Goal: Find specific page/section: Find specific page/section

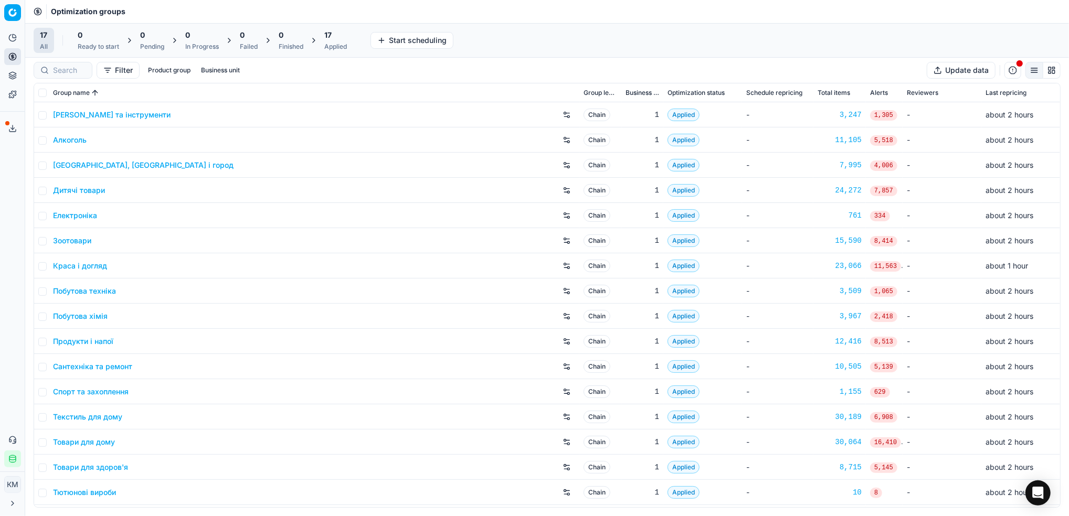
click at [92, 269] on link "Краса і догляд" at bounding box center [80, 266] width 54 height 10
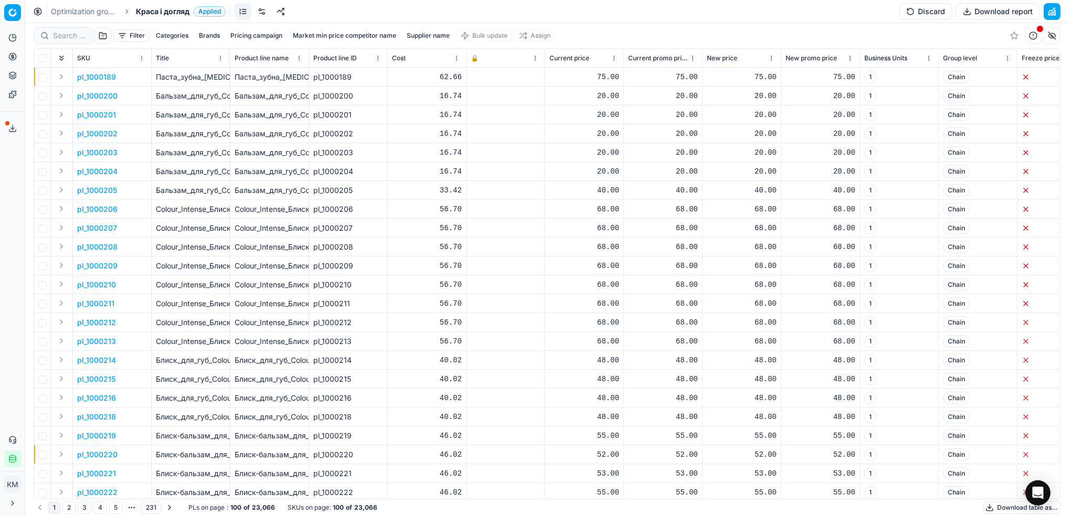
click at [84, 3] on div "Optimization groups Краса і догляд Applied Discard Download report" at bounding box center [547, 11] width 1044 height 23
click at [83, 8] on link "Optimization groups" at bounding box center [84, 11] width 67 height 10
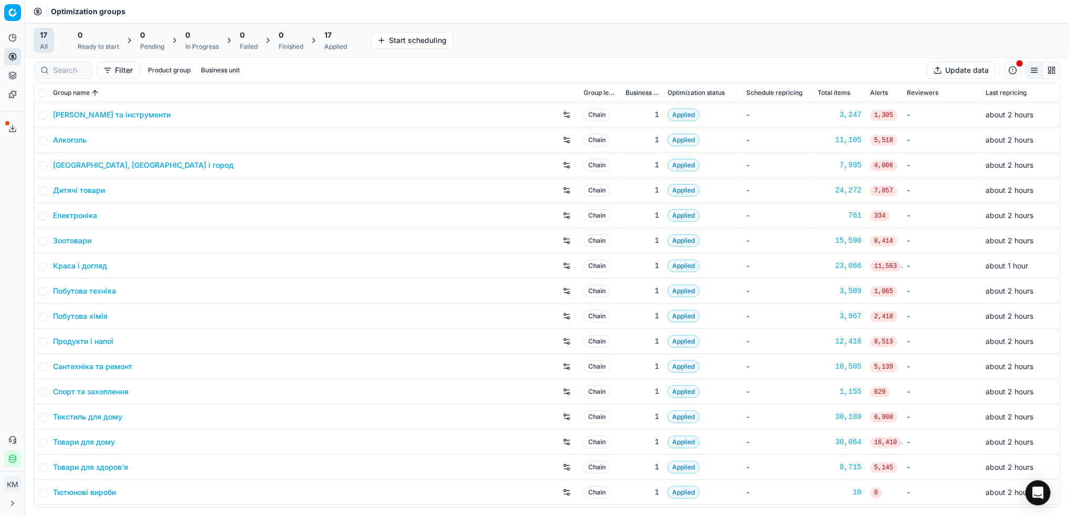
click at [99, 315] on link "Побутова хімія" at bounding box center [80, 316] width 55 height 10
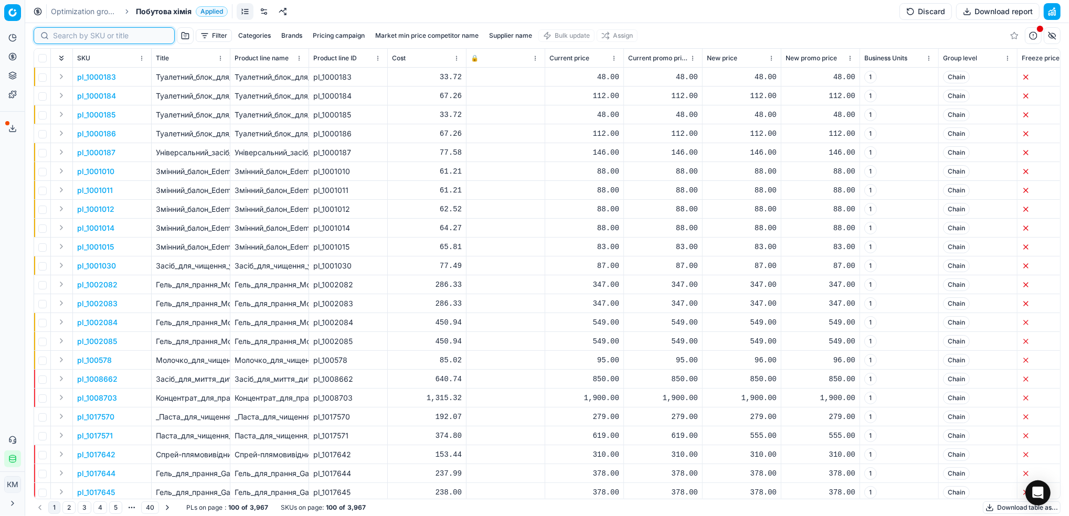
click at [75, 38] on input at bounding box center [110, 35] width 115 height 10
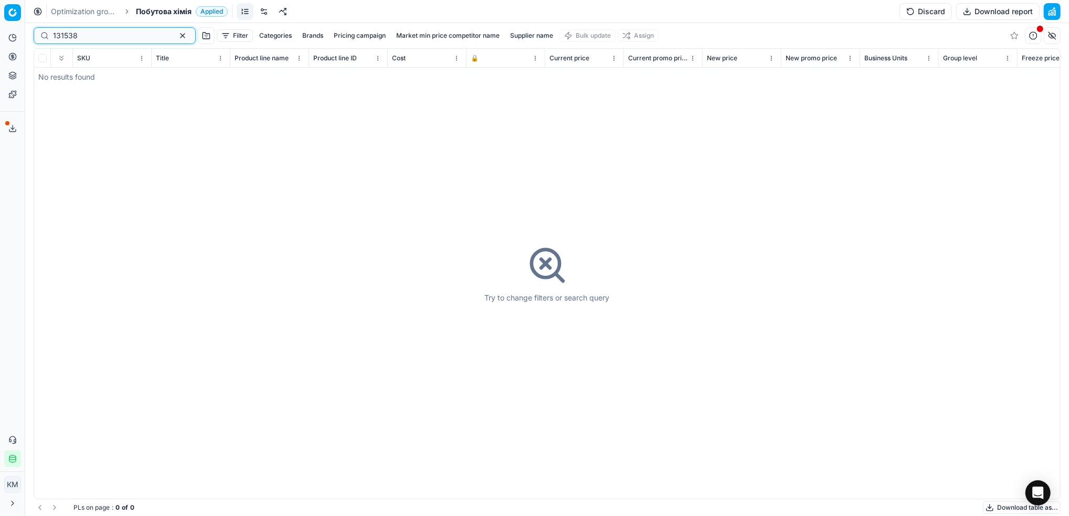
click at [68, 35] on input "131538" at bounding box center [110, 35] width 115 height 10
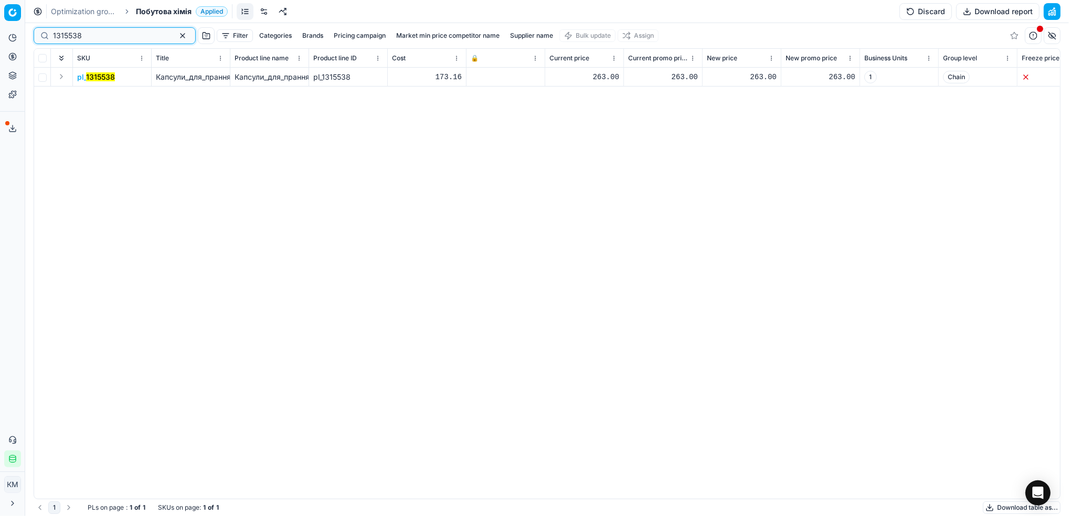
type input "1315538"
click at [90, 79] on mark "1315538" at bounding box center [100, 76] width 29 height 9
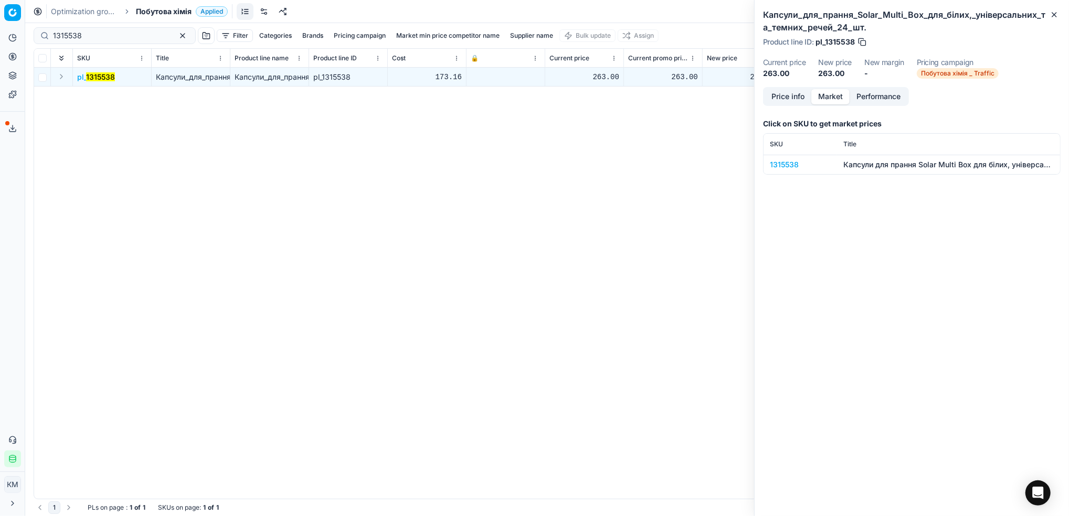
click at [838, 97] on button "Market" at bounding box center [830, 96] width 38 height 15
click at [781, 164] on div "1315538" at bounding box center [800, 165] width 61 height 10
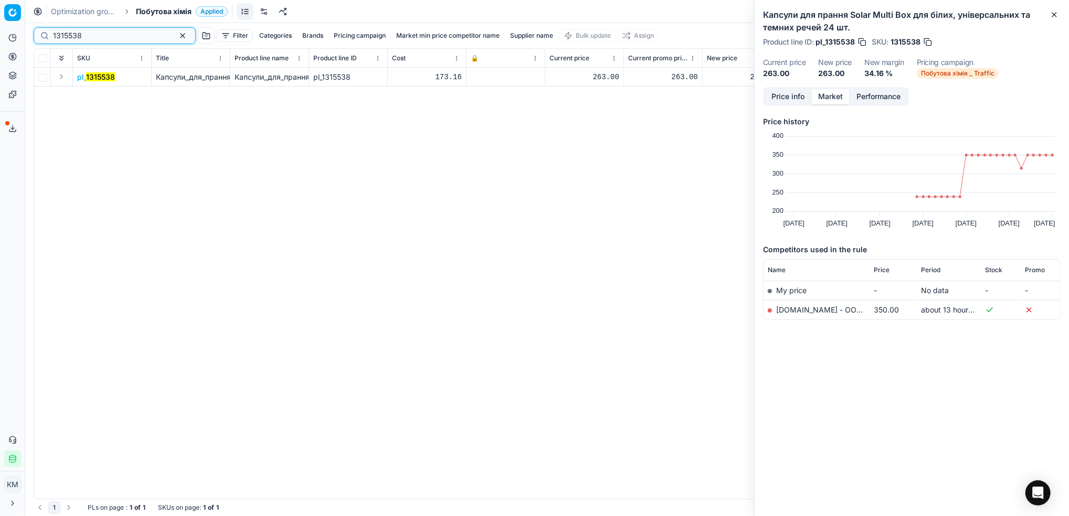
drag, startPoint x: 103, startPoint y: 33, endPoint x: 6, endPoint y: 21, distance: 97.8
click at [6, 21] on div "Pricing platform Analytics Pricing Product portfolio Templates Export service 6…" at bounding box center [534, 258] width 1069 height 516
